Goal: Check status

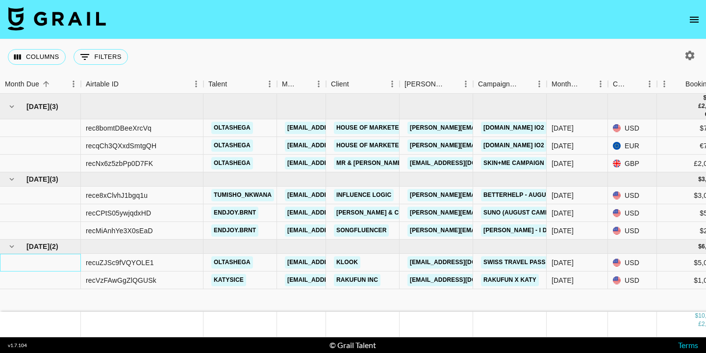
click at [21, 265] on div at bounding box center [40, 263] width 81 height 18
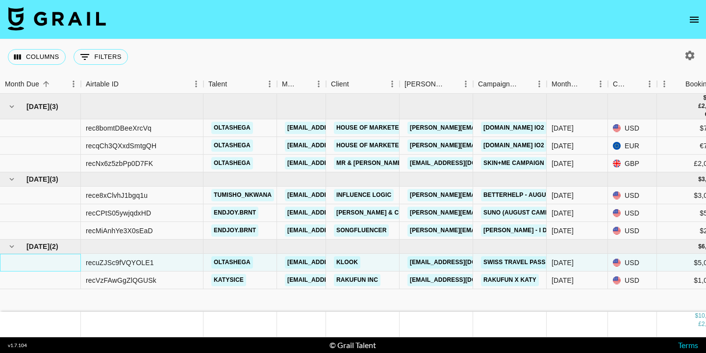
click at [21, 265] on div at bounding box center [40, 263] width 81 height 18
drag, startPoint x: 38, startPoint y: 261, endPoint x: 35, endPoint y: 269, distance: 8.2
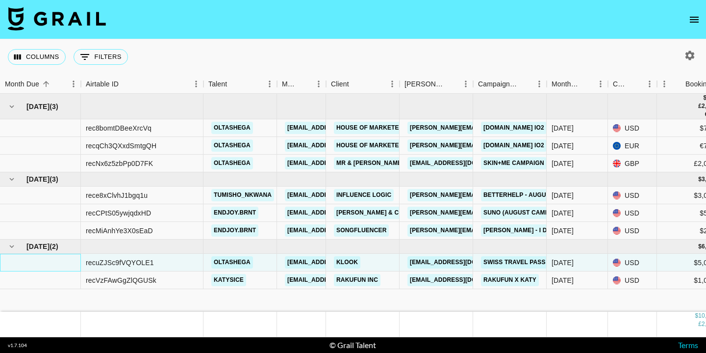
click at [35, 269] on div at bounding box center [40, 263] width 81 height 18
click at [43, 264] on div at bounding box center [40, 263] width 81 height 18
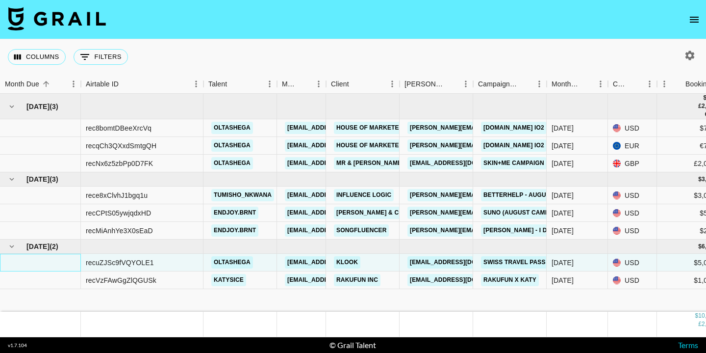
click at [43, 264] on div at bounding box center [40, 263] width 81 height 18
click at [109, 267] on div "recuZJSc9fVQYOLE1" at bounding box center [120, 262] width 68 height 10
click at [109, 266] on div "recuZJSc9fVQYOLE1" at bounding box center [120, 262] width 68 height 10
click at [34, 263] on div at bounding box center [40, 263] width 81 height 18
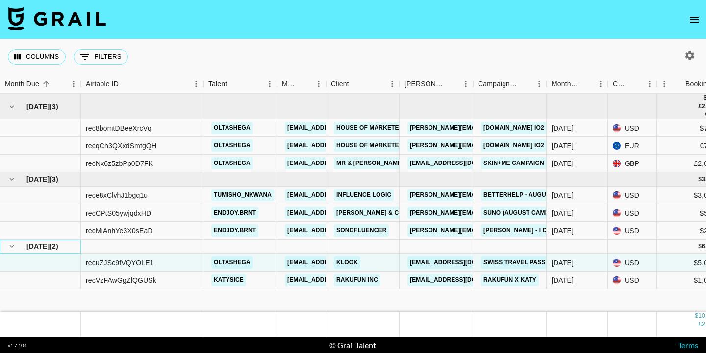
click at [26, 249] on div "[DATE] ( 2 )" at bounding box center [40, 246] width 71 height 14
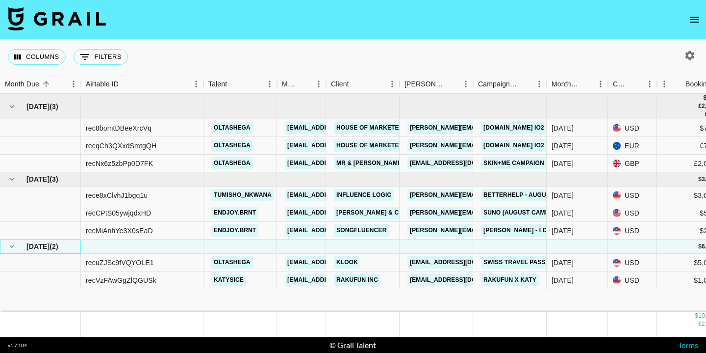
click at [49, 248] on span "[DATE]" at bounding box center [37, 246] width 23 height 10
click at [9, 250] on icon "hide children" at bounding box center [11, 246] width 9 height 9
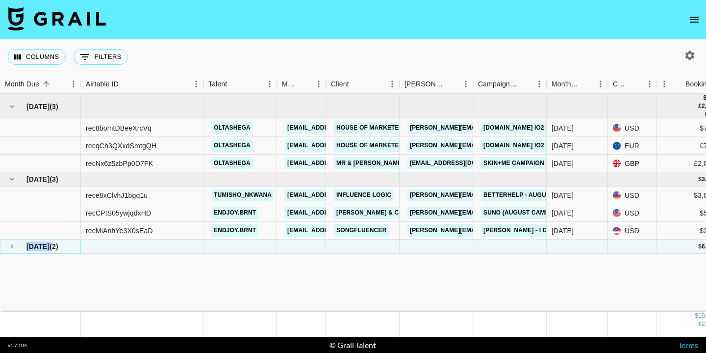
click at [9, 250] on icon "see children" at bounding box center [11, 246] width 9 height 9
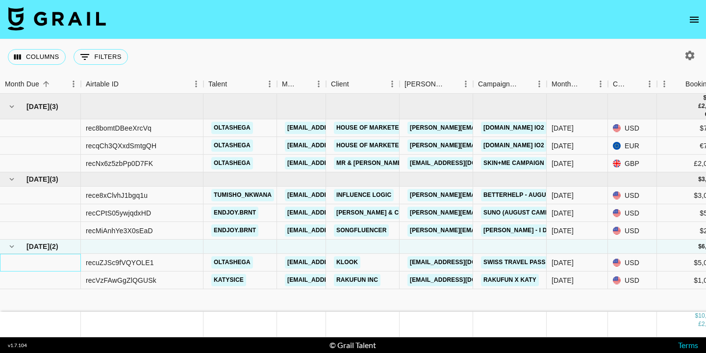
click at [59, 264] on div at bounding box center [40, 263] width 81 height 18
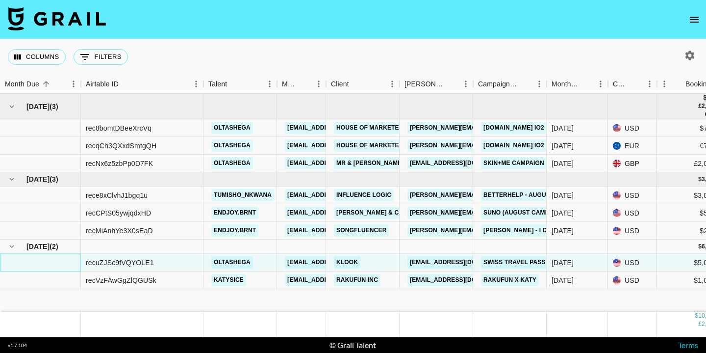
click at [60, 263] on div at bounding box center [40, 263] width 81 height 18
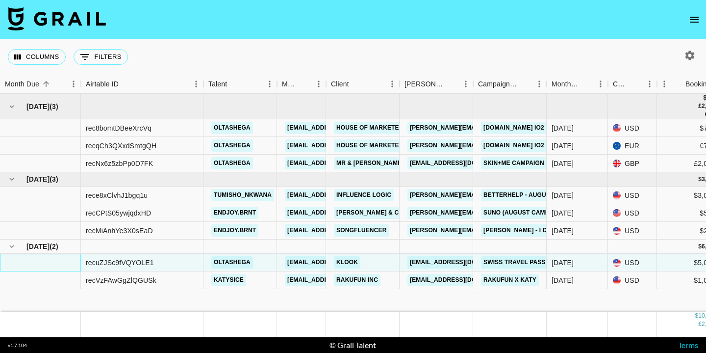
click at [60, 263] on div at bounding box center [40, 263] width 81 height 18
click at [61, 263] on div at bounding box center [40, 263] width 81 height 18
click at [61, 262] on div at bounding box center [40, 263] width 81 height 18
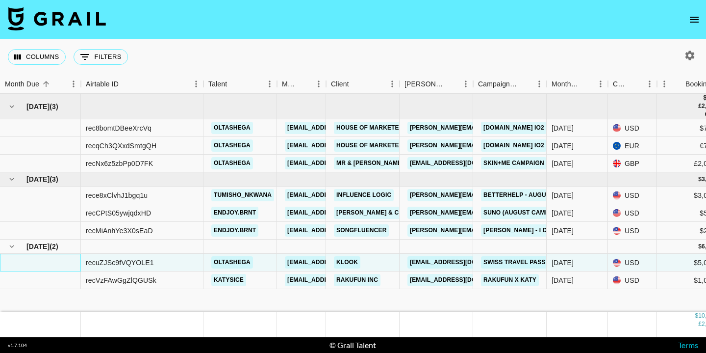
click at [61, 262] on div at bounding box center [40, 263] width 81 height 18
click at [104, 264] on div "recuZJSc9fVQYOLE1" at bounding box center [120, 262] width 68 height 10
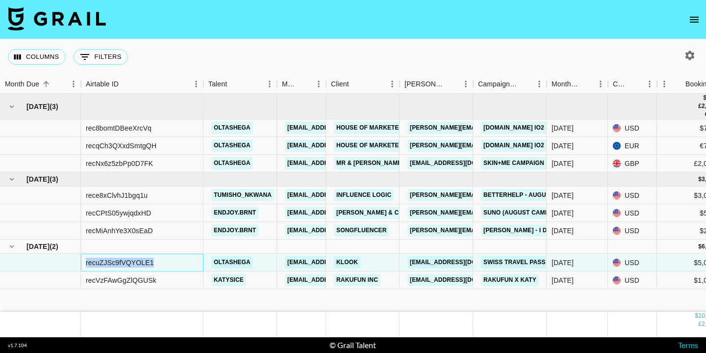
click at [104, 264] on div "recuZJSc9fVQYOLE1" at bounding box center [120, 262] width 68 height 10
click at [56, 264] on div at bounding box center [40, 263] width 81 height 18
click at [55, 264] on div at bounding box center [40, 263] width 81 height 18
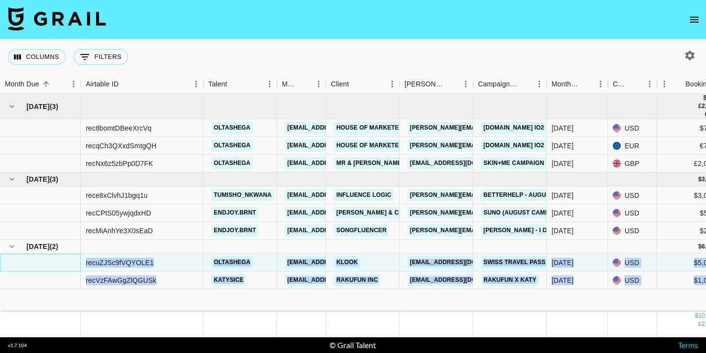
drag, startPoint x: 32, startPoint y: 261, endPoint x: 42, endPoint y: 292, distance: 32.4
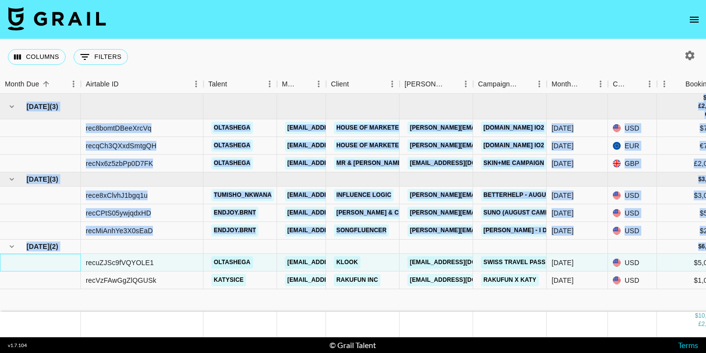
click at [70, 268] on div at bounding box center [40, 263] width 81 height 18
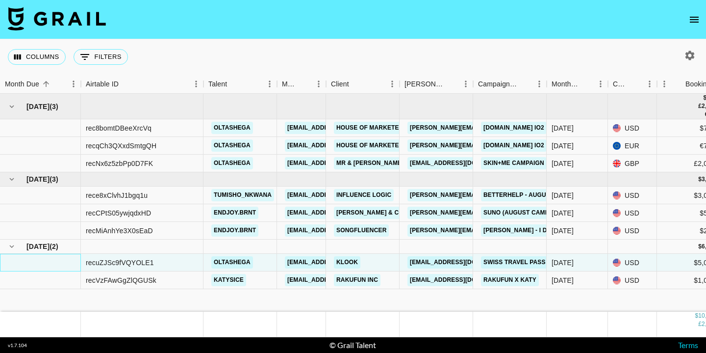
click at [70, 268] on div at bounding box center [40, 263] width 81 height 18
click at [55, 257] on div at bounding box center [40, 263] width 81 height 18
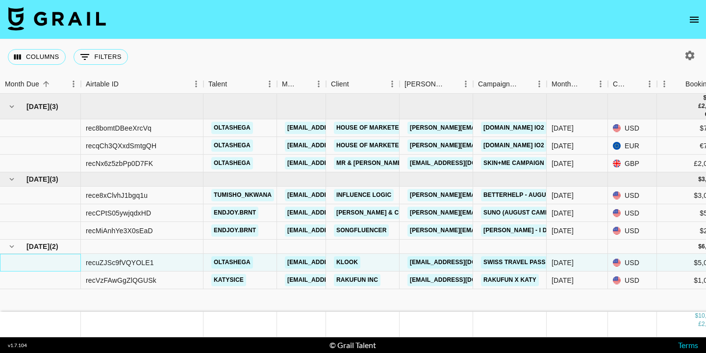
click at [55, 257] on div at bounding box center [40, 263] width 81 height 18
click at [48, 249] on span "[DATE]" at bounding box center [37, 246] width 23 height 10
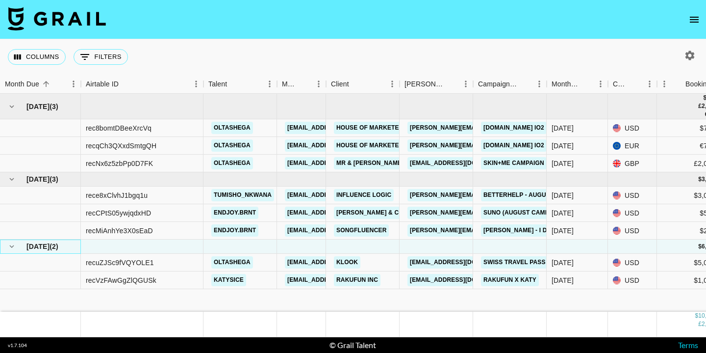
click at [48, 249] on span "[DATE]" at bounding box center [37, 246] width 23 height 10
click at [55, 248] on span "( 2 )" at bounding box center [54, 246] width 9 height 10
click at [8, 244] on icon "hide children" at bounding box center [11, 246] width 9 height 9
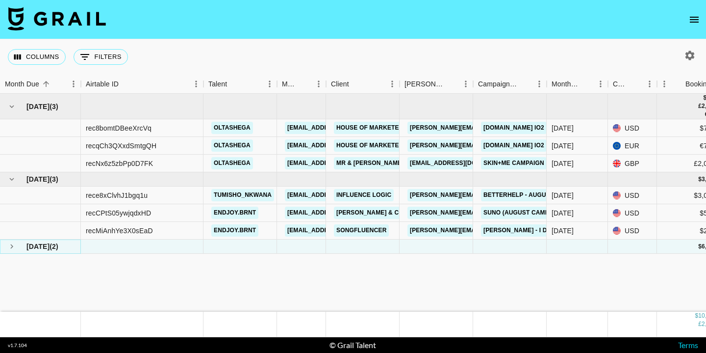
click at [8, 244] on icon "see children" at bounding box center [11, 246] width 9 height 9
